Goal: Information Seeking & Learning: Find specific fact

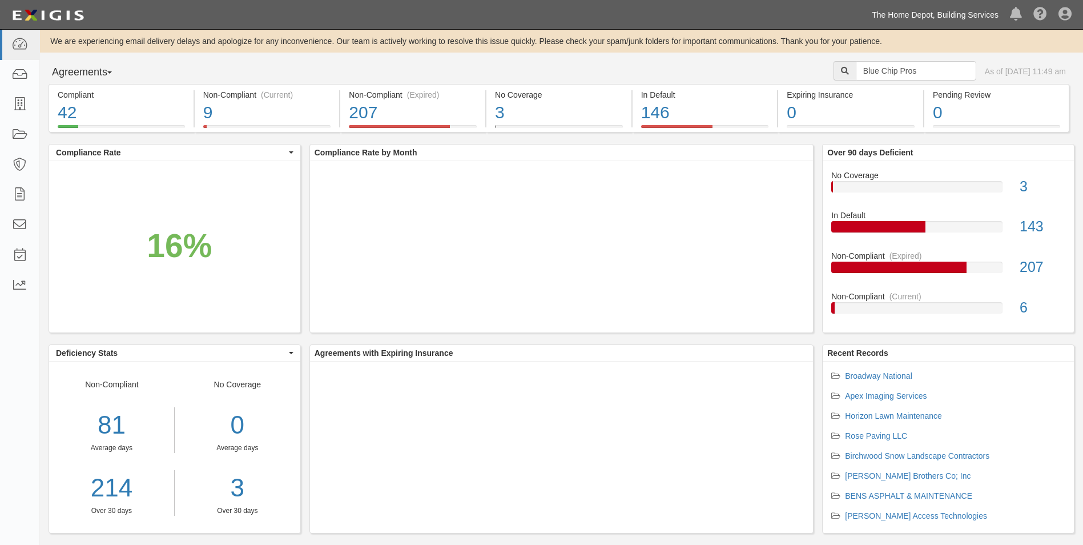
click at [930, 18] on link "The Home Depot, Building Services" at bounding box center [935, 14] width 138 height 23
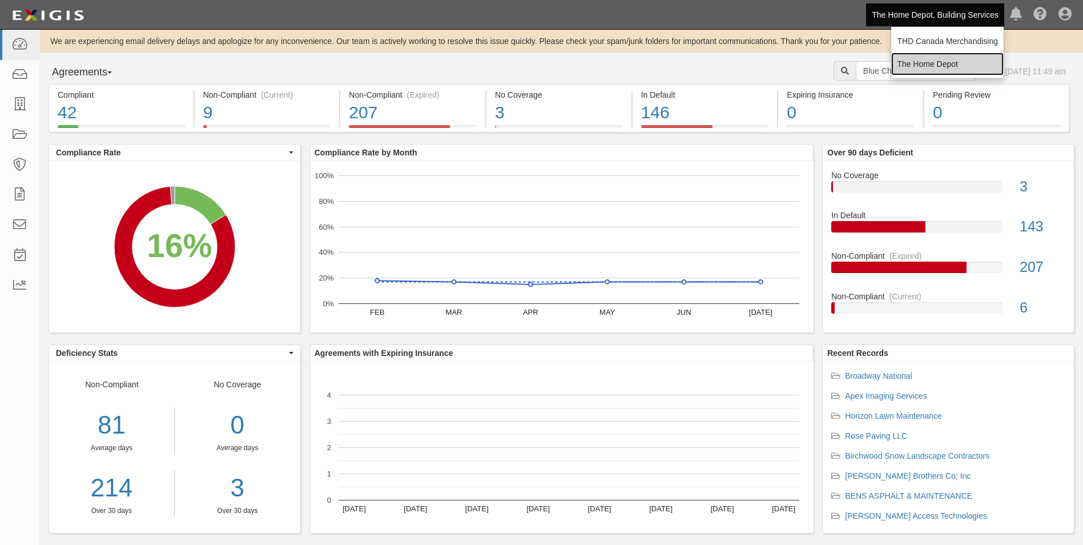
click at [933, 61] on link "The Home Depot" at bounding box center [947, 64] width 113 height 23
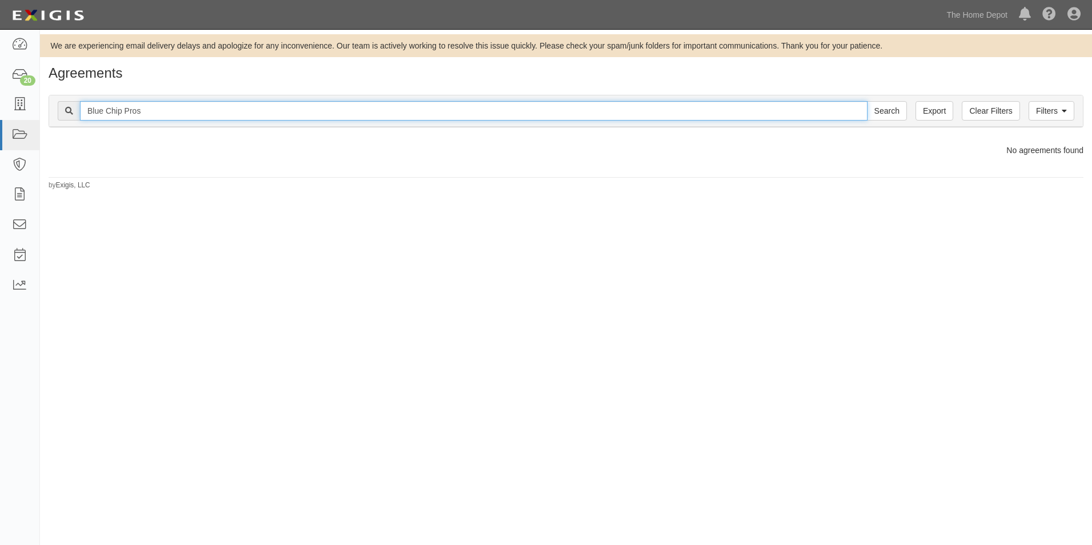
click at [566, 118] on input "Blue Chip Pros" at bounding box center [474, 110] width 788 height 19
type input "Zhejiang Kaiyue Plastic Industry Co LTD"
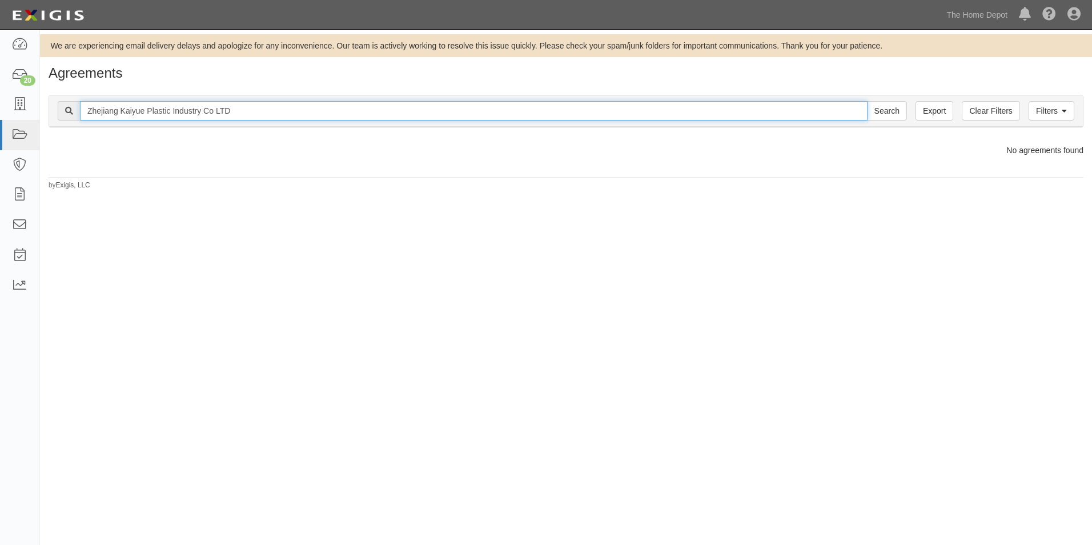
click at [867, 101] on input "Search" at bounding box center [887, 110] width 40 height 19
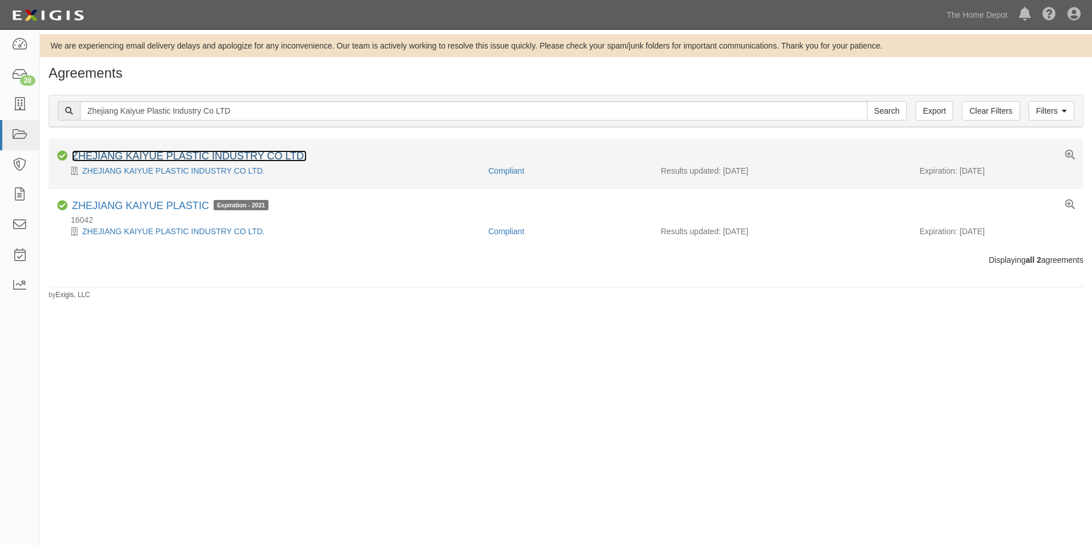
click at [177, 155] on link "ZHEJIANG KAIYUE PLASTIC INDUSTRY CO LTD." at bounding box center [189, 155] width 235 height 11
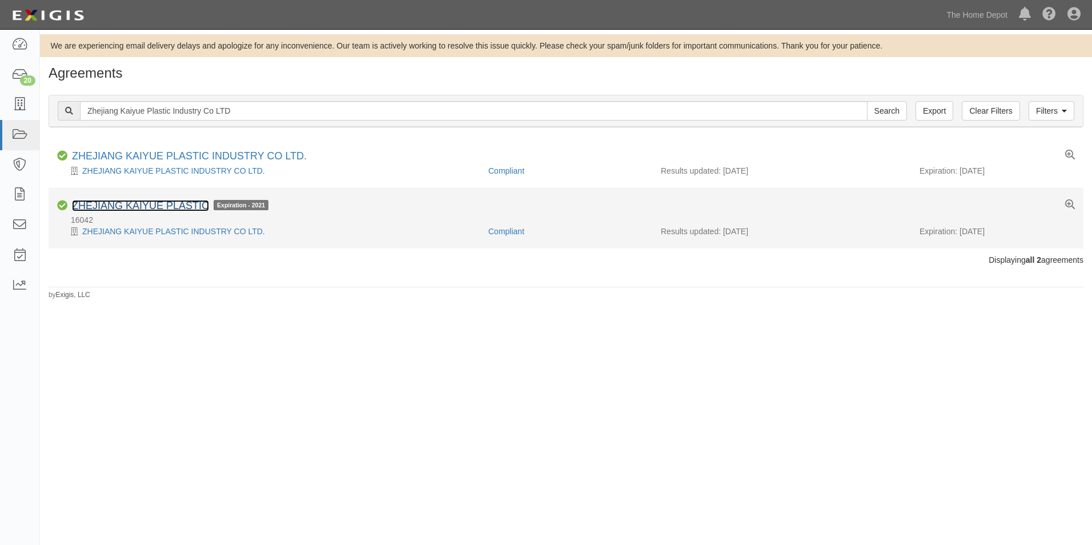
click at [96, 203] on link "ZHEJIANG KAIYUE PLASTIC" at bounding box center [140, 205] width 137 height 11
